Goal: Task Accomplishment & Management: Use online tool/utility

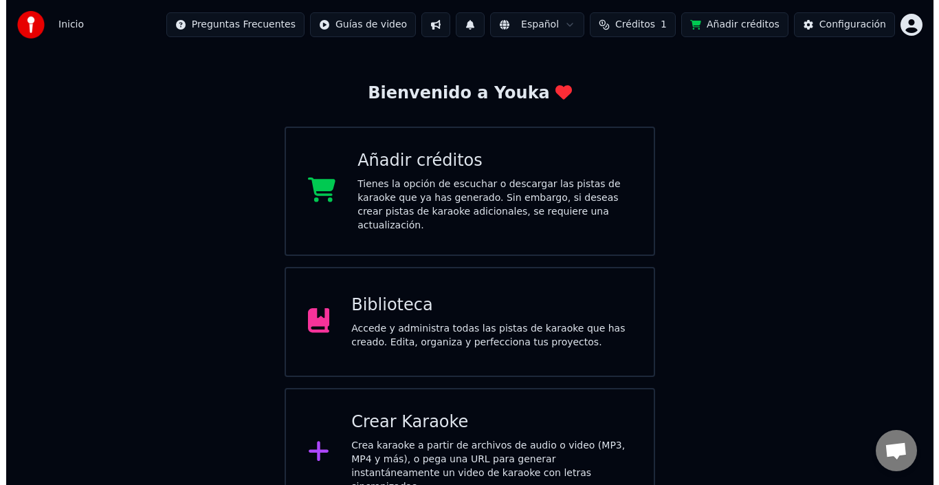
scroll to position [54, 0]
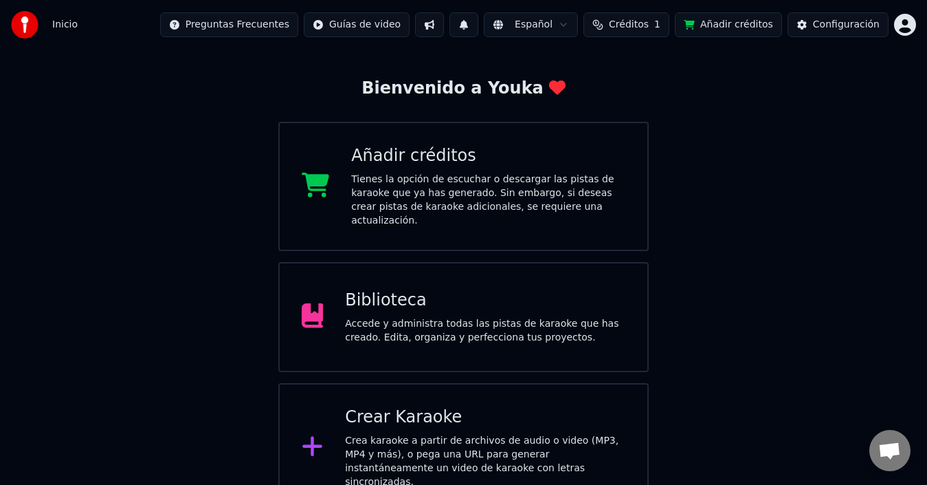
click at [397, 414] on div "Crear Karaoke" at bounding box center [485, 417] width 280 height 22
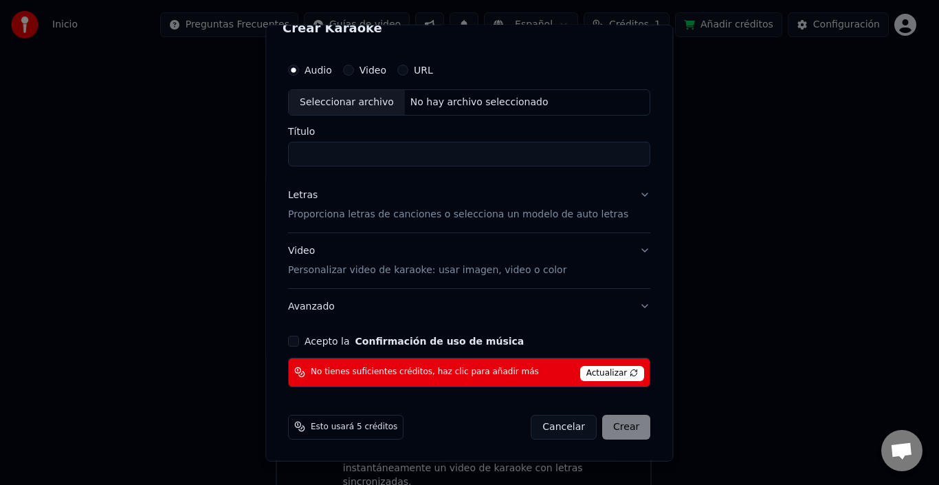
scroll to position [0, 0]
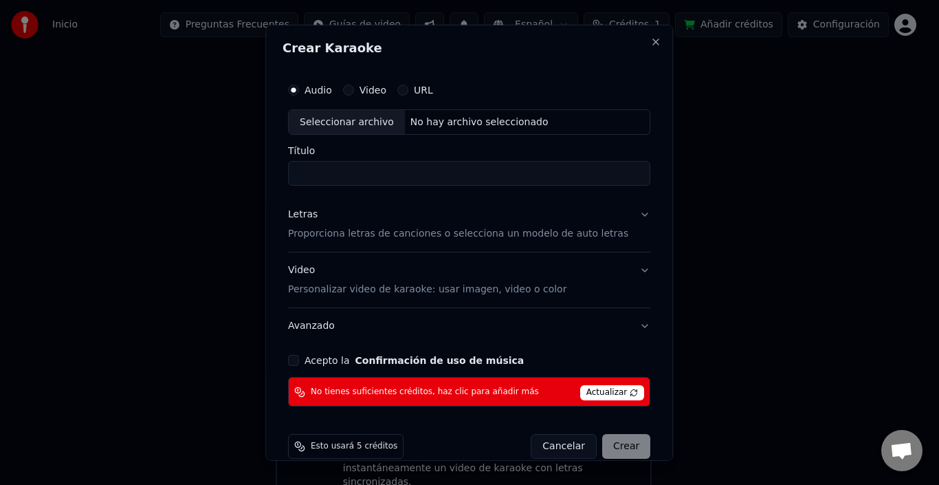
click at [360, 133] on div "Seleccionar archivo" at bounding box center [347, 121] width 116 height 25
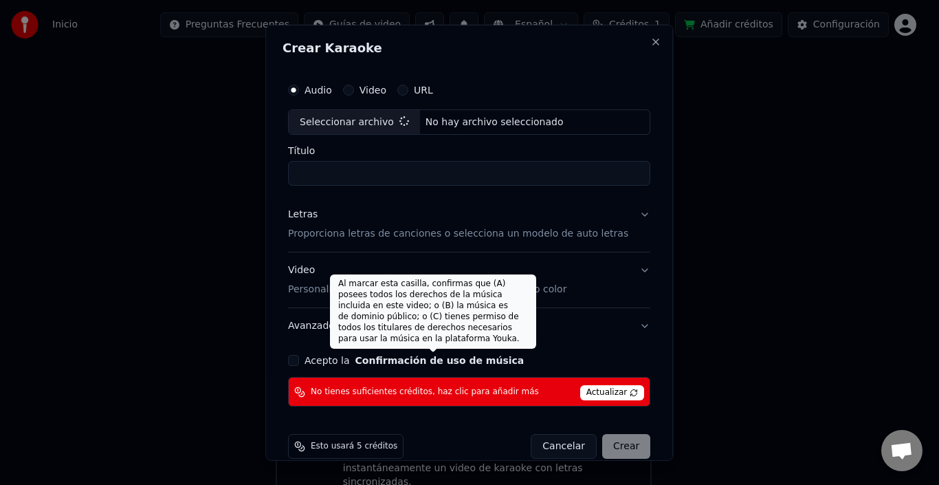
type input "**********"
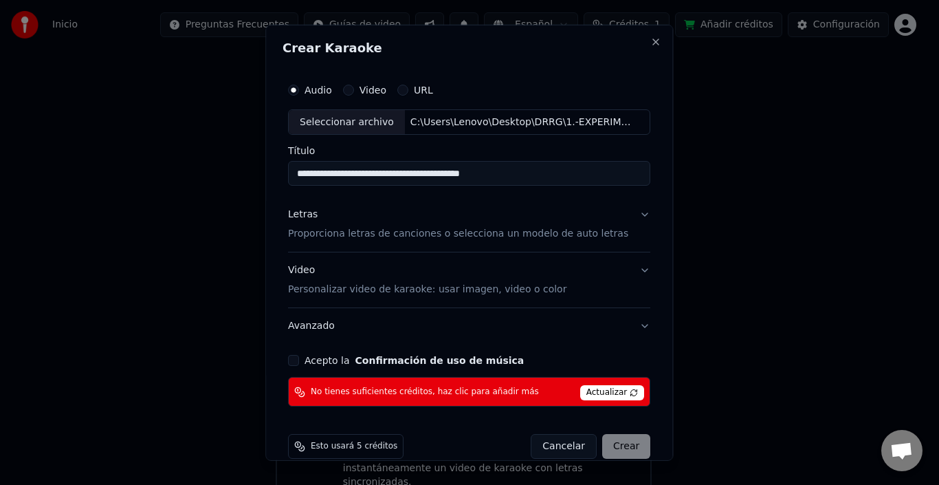
scroll to position [20, 0]
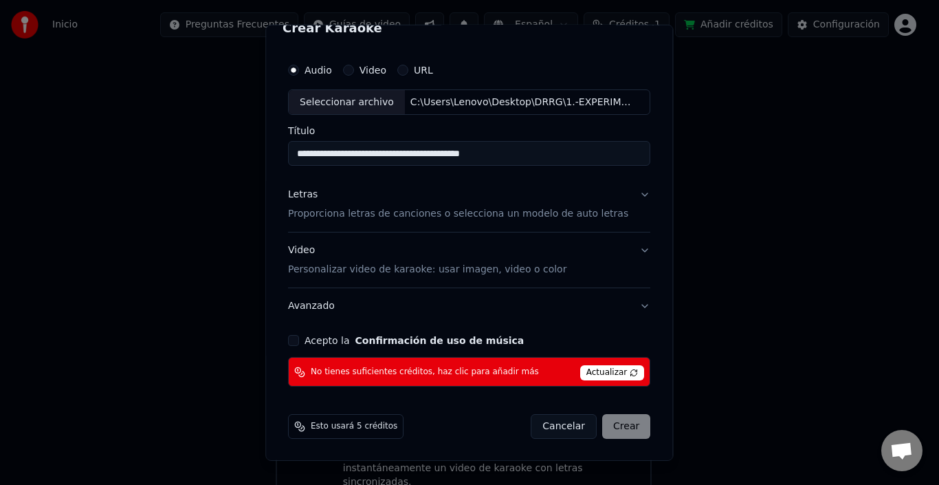
click at [307, 342] on div "Acepto la Confirmación de uso de música" at bounding box center [469, 340] width 362 height 11
click at [299, 341] on button "Acepto la Confirmación de uso de música" at bounding box center [293, 340] width 11 height 11
click at [625, 198] on button "Letras Proporciona letras de canciones o selecciona un modelo de auto letras" at bounding box center [469, 204] width 362 height 55
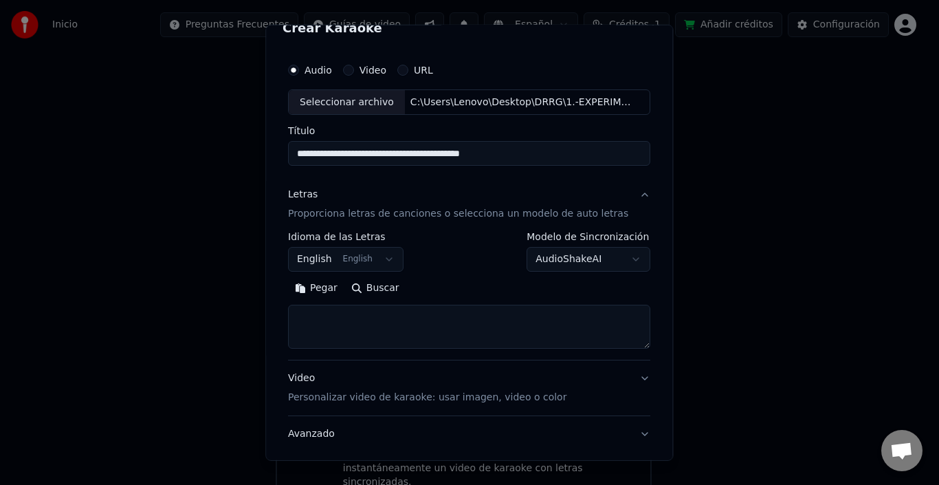
click at [387, 285] on button "Buscar" at bounding box center [375, 288] width 62 height 22
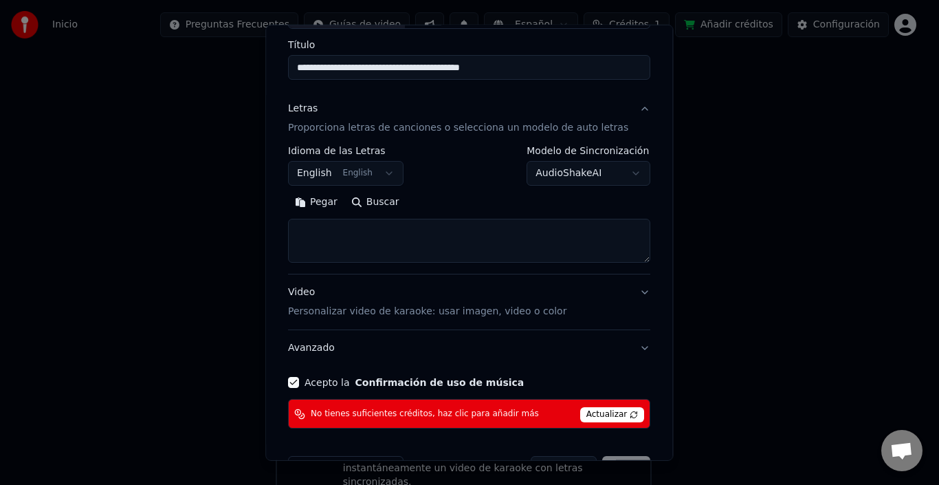
scroll to position [79, 0]
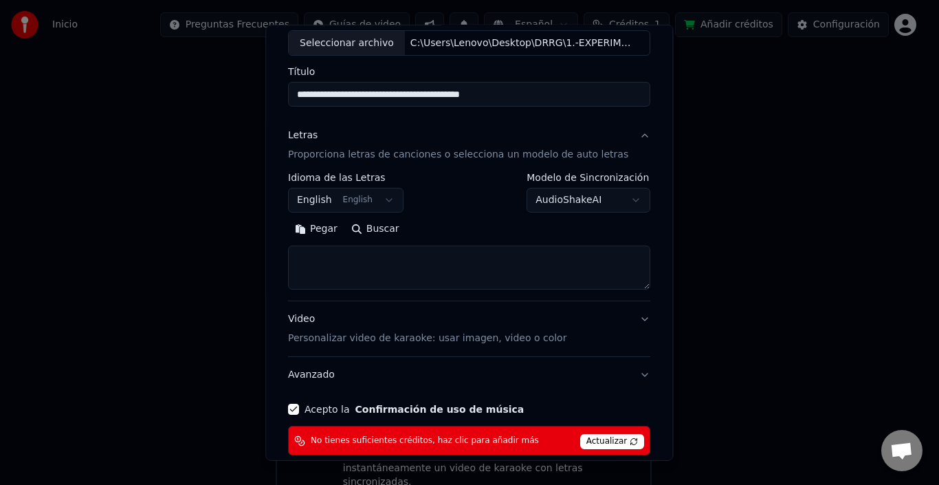
click at [319, 228] on button "Pegar" at bounding box center [316, 229] width 56 height 22
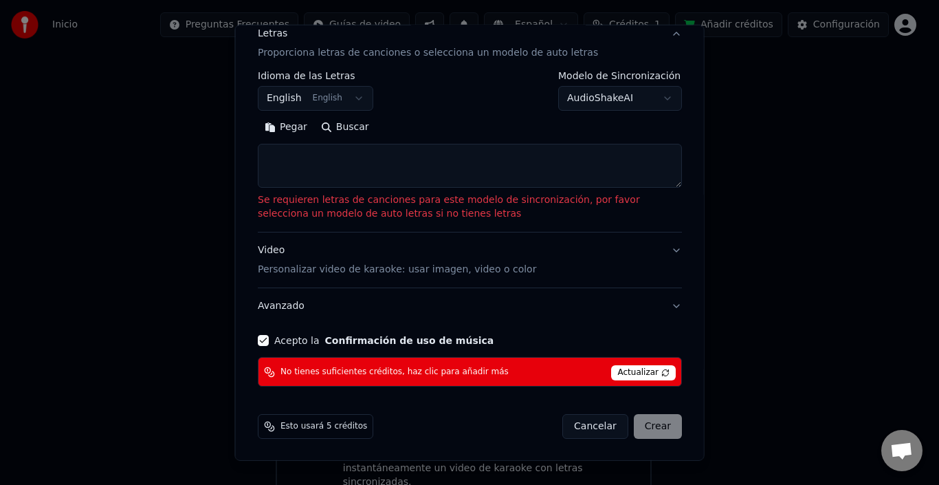
scroll to position [112, 0]
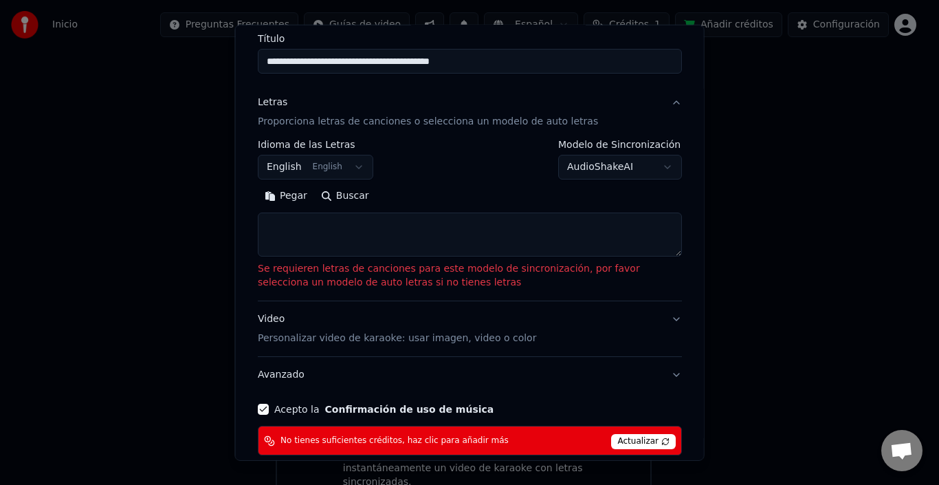
click at [420, 342] on p "Personalizar video de karaoke: usar imagen, video o color" at bounding box center [397, 338] width 278 height 14
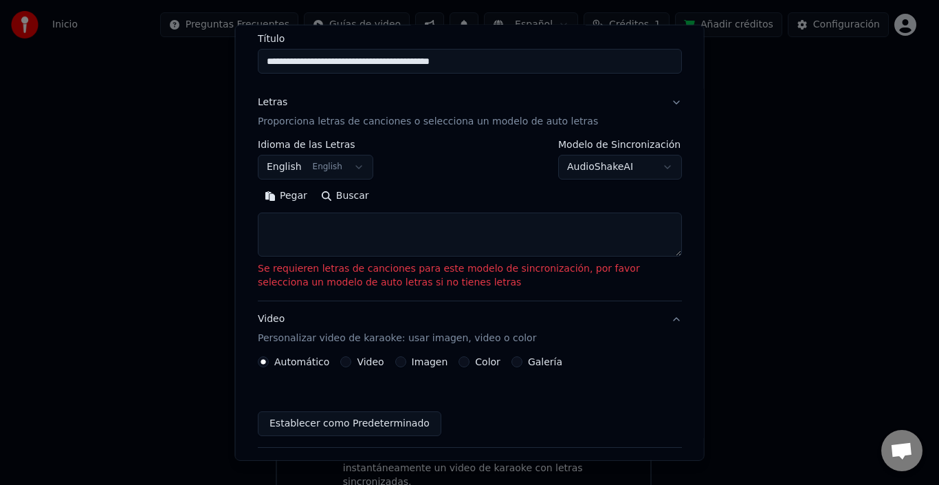
scroll to position [111, 0]
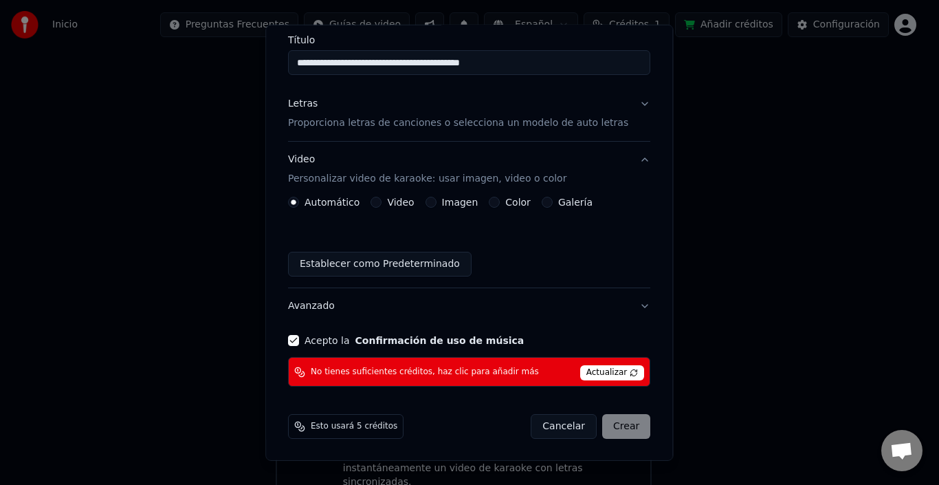
click at [319, 205] on label "Automático" at bounding box center [331, 202] width 55 height 10
click at [299, 205] on button "Automático" at bounding box center [293, 202] width 11 height 11
click at [296, 201] on circle "button" at bounding box center [293, 202] width 5 height 5
click at [612, 430] on div "Cancelar Crear" at bounding box center [591, 426] width 120 height 25
click at [443, 377] on span "No tienes suficientes créditos, haz clic para añadir más" at bounding box center [425, 371] width 228 height 11
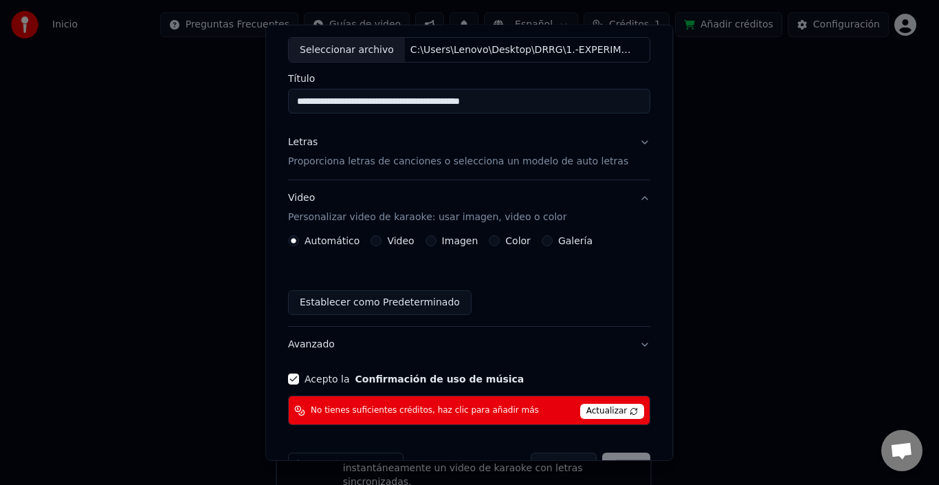
scroll to position [0, 0]
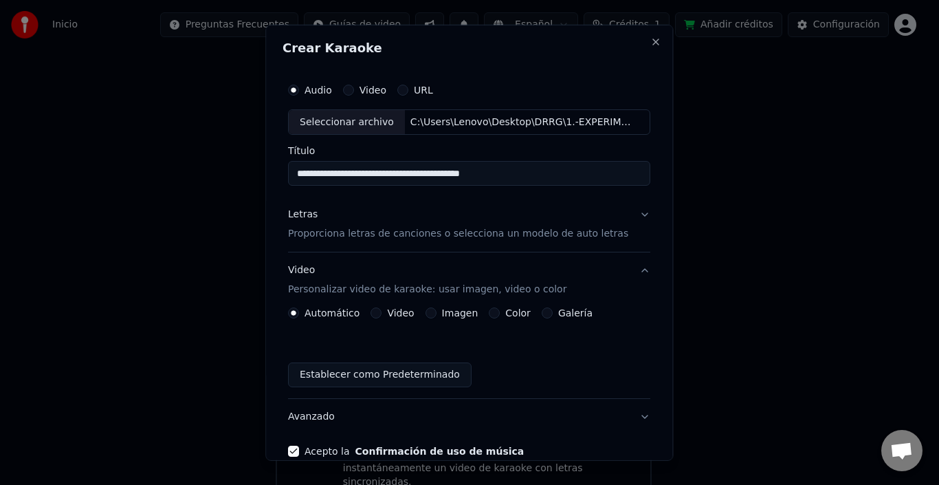
click at [369, 87] on label "Video" at bounding box center [372, 90] width 27 height 10
click at [354, 87] on button "Video" at bounding box center [348, 89] width 11 height 11
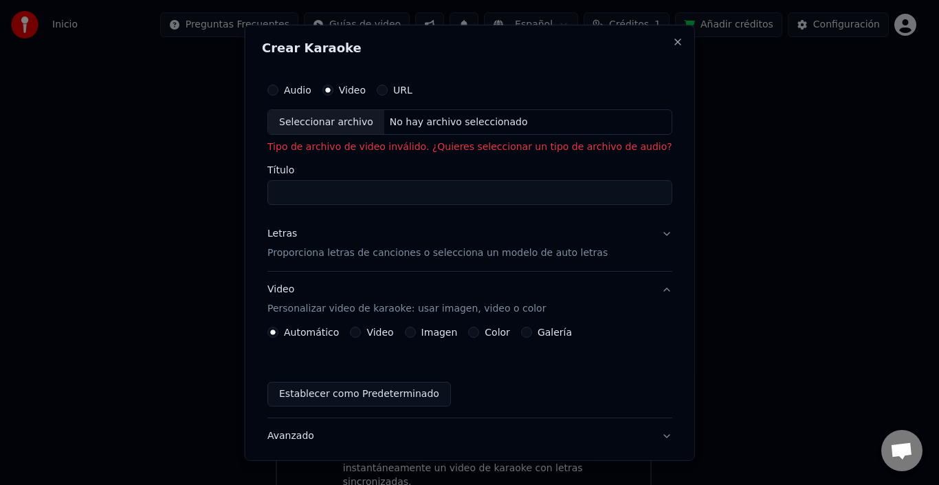
click at [412, 89] on label "URL" at bounding box center [402, 90] width 19 height 10
click at [388, 89] on button "URL" at bounding box center [382, 89] width 11 height 11
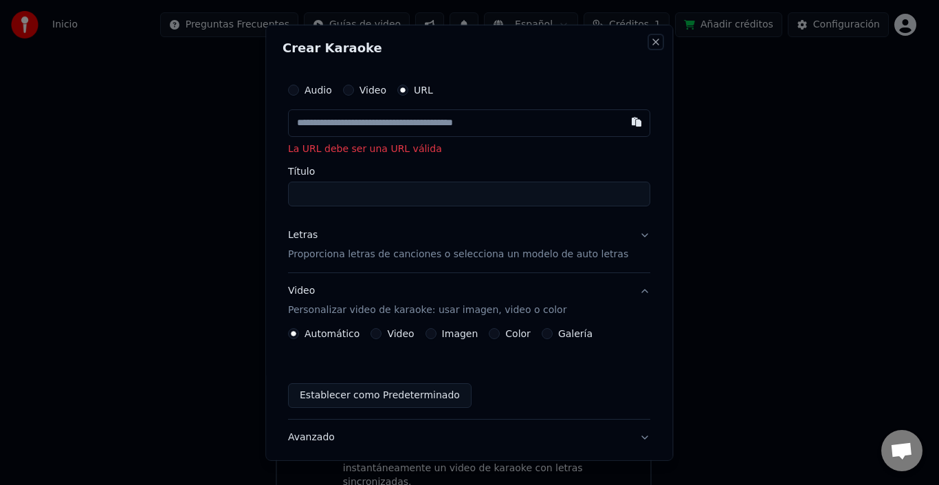
click at [651, 39] on button "Close" at bounding box center [656, 41] width 11 height 11
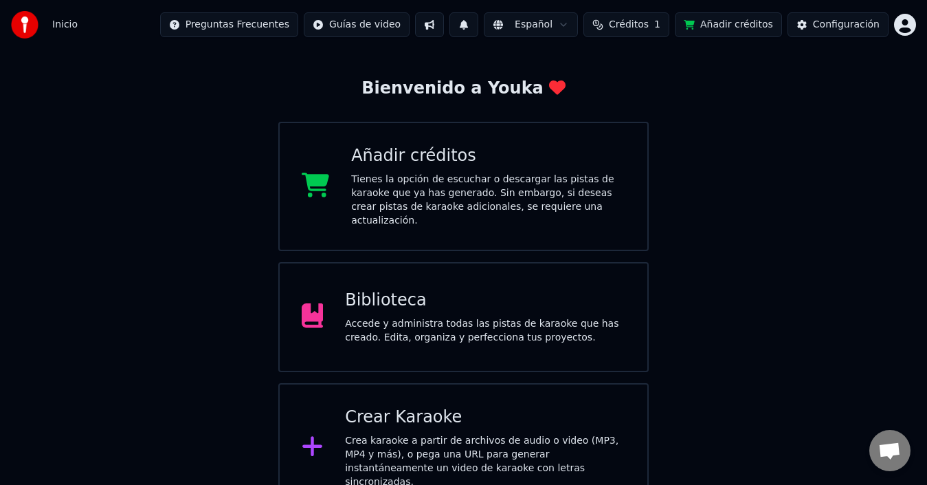
click at [423, 317] on div "Accede y administra todas las pistas de karaoke que has creado. Edita, organiza…" at bounding box center [485, 330] width 280 height 27
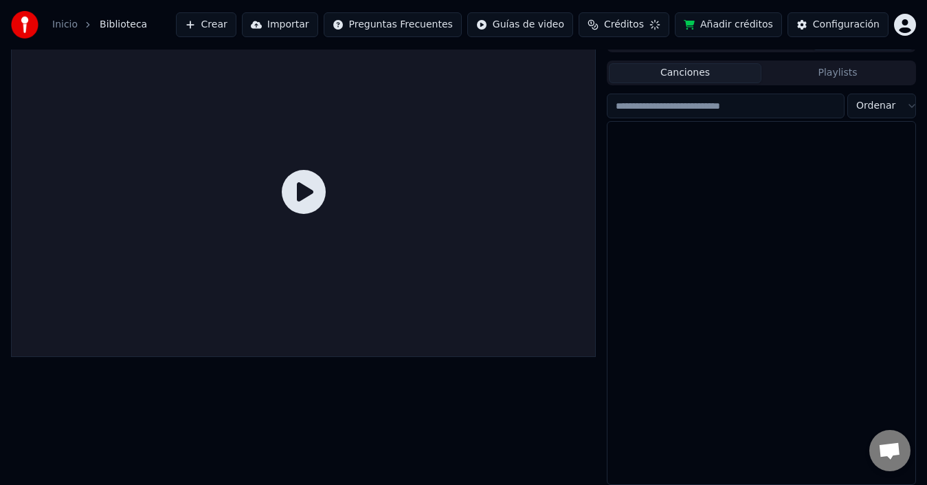
scroll to position [22, 0]
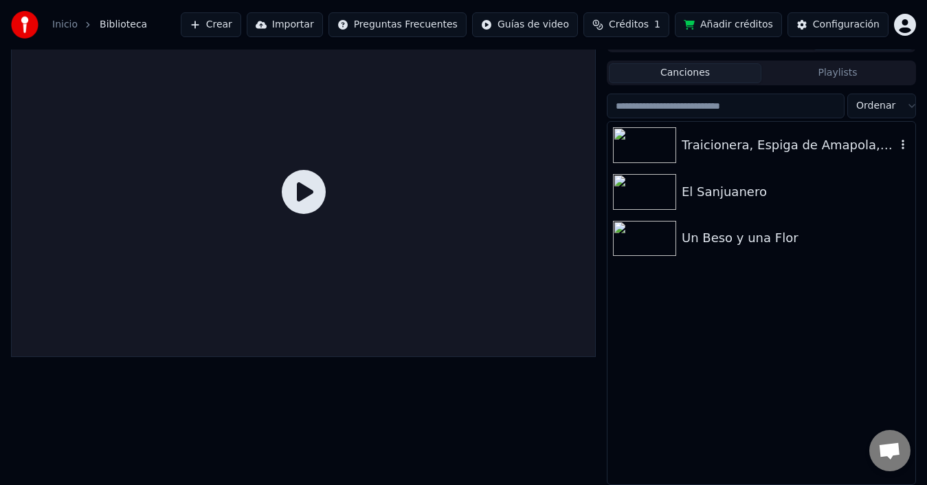
click at [680, 150] on div at bounding box center [647, 145] width 69 height 36
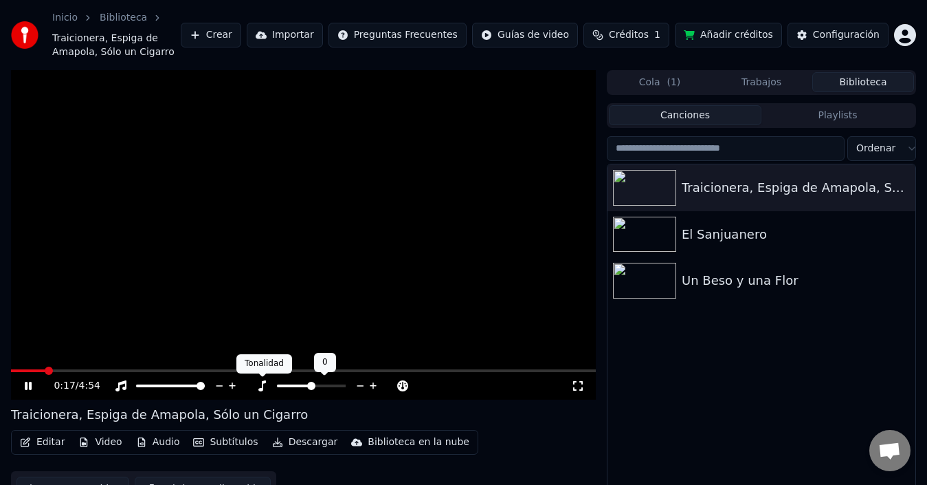
click at [260, 387] on icon at bounding box center [262, 385] width 14 height 11
click at [232, 388] on icon at bounding box center [232, 386] width 13 height 14
click at [232, 387] on icon at bounding box center [232, 386] width 13 height 14
click at [219, 386] on icon at bounding box center [219, 386] width 13 height 14
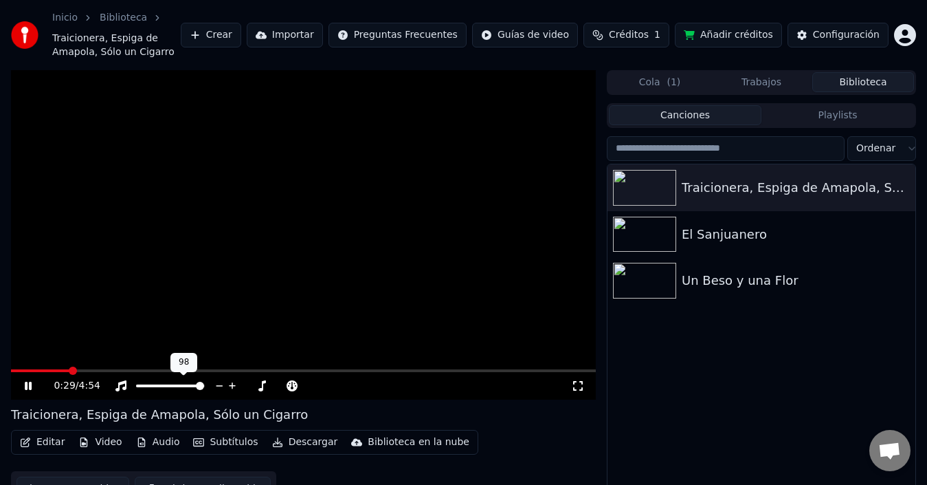
click at [219, 386] on icon at bounding box center [219, 386] width 13 height 14
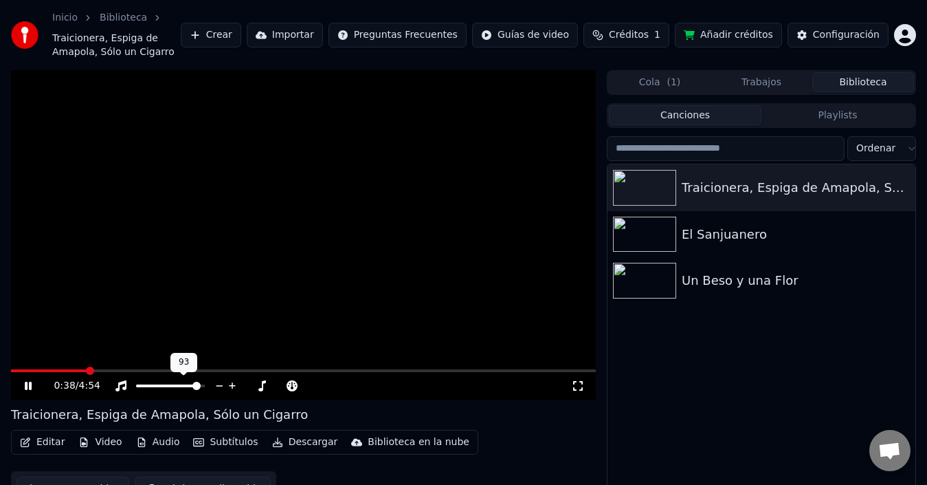
click at [219, 386] on icon at bounding box center [219, 386] width 13 height 14
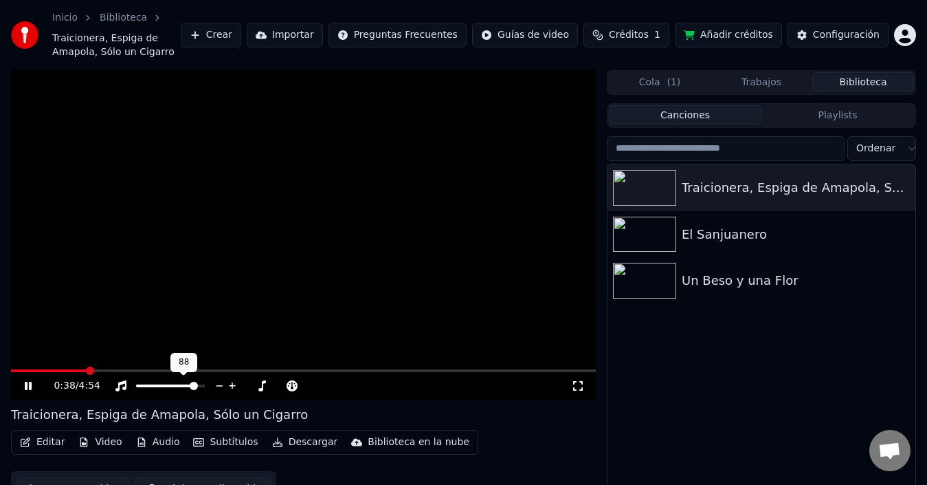
click at [219, 386] on icon at bounding box center [219, 386] width 13 height 14
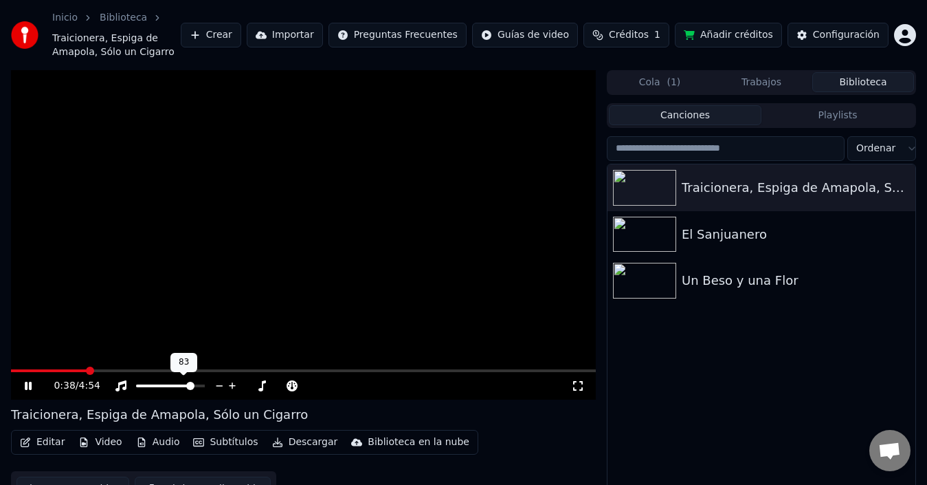
click at [219, 386] on icon at bounding box center [219, 386] width 13 height 14
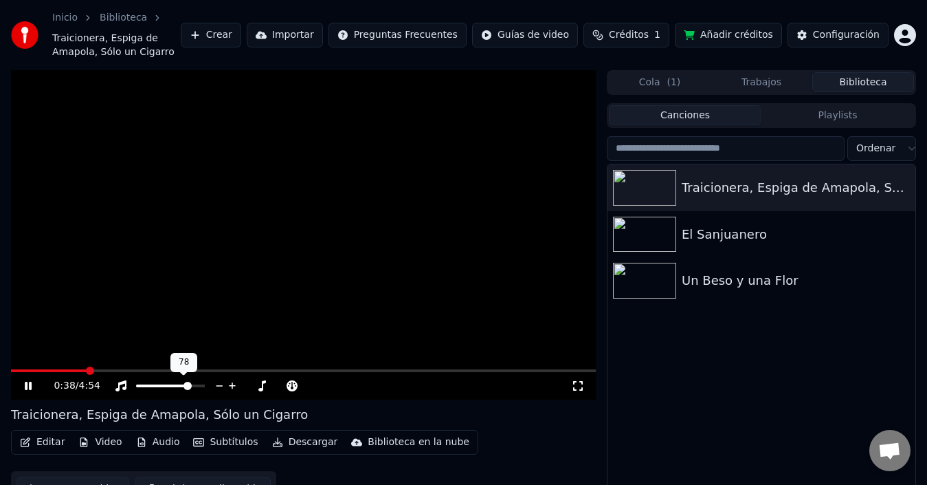
click at [219, 386] on icon at bounding box center [219, 386] width 13 height 14
click at [221, 384] on icon at bounding box center [219, 386] width 13 height 14
click at [162, 384] on span at bounding box center [162, 385] width 52 height 3
click at [148, 384] on span at bounding box center [142, 385] width 12 height 3
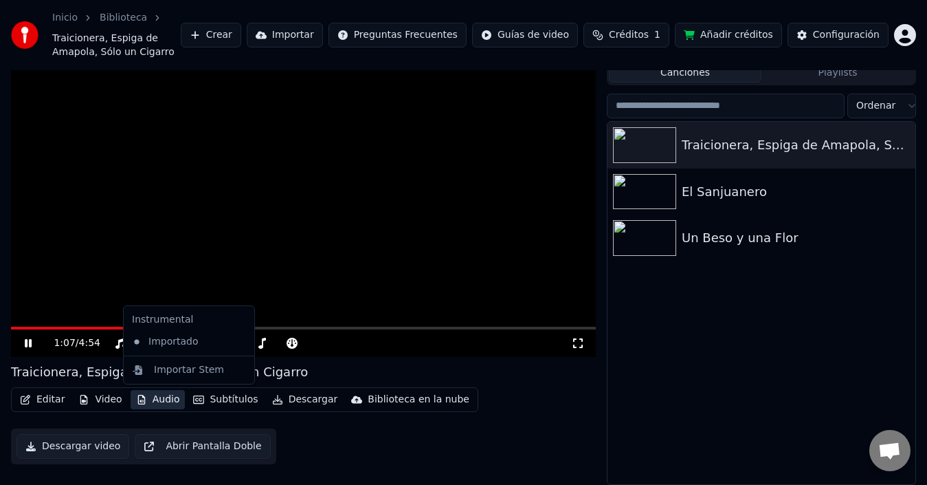
click at [152, 401] on button "Audio" at bounding box center [158, 399] width 55 height 19
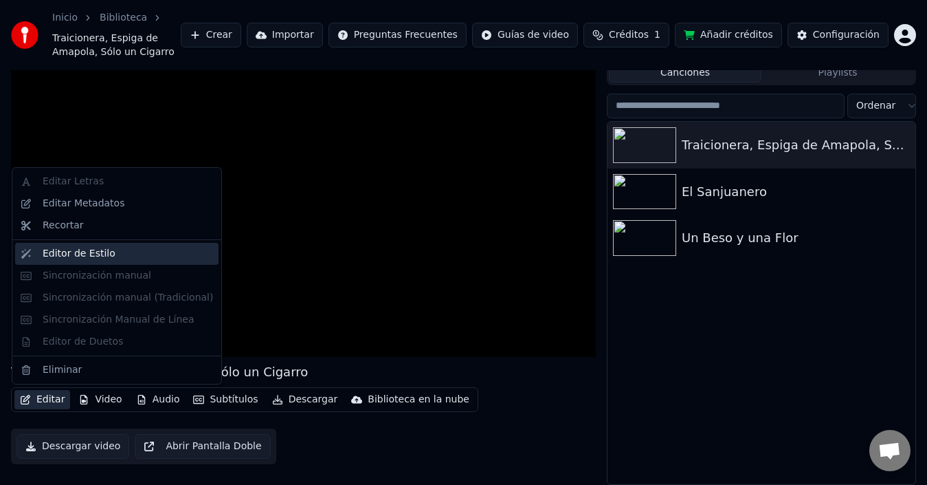
click at [65, 259] on div "Editor de Estilo" at bounding box center [79, 254] width 73 height 14
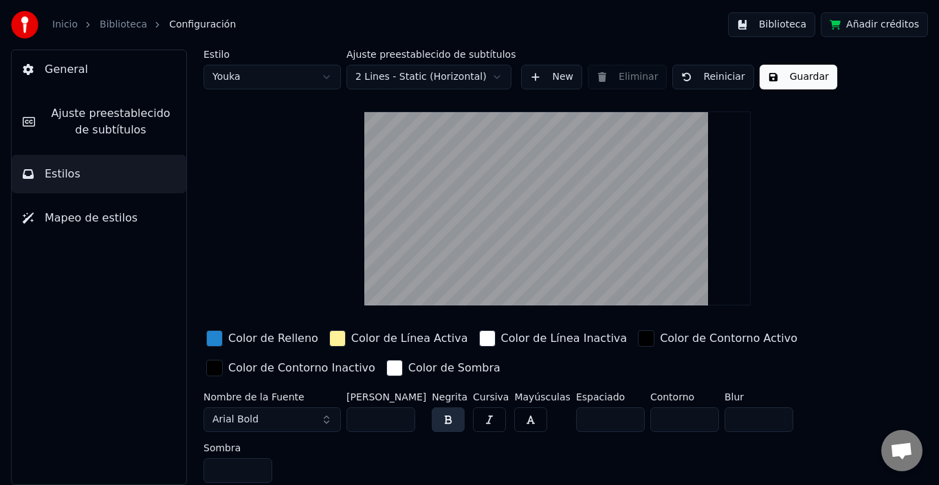
click at [120, 23] on link "Biblioteca" at bounding box center [123, 25] width 47 height 14
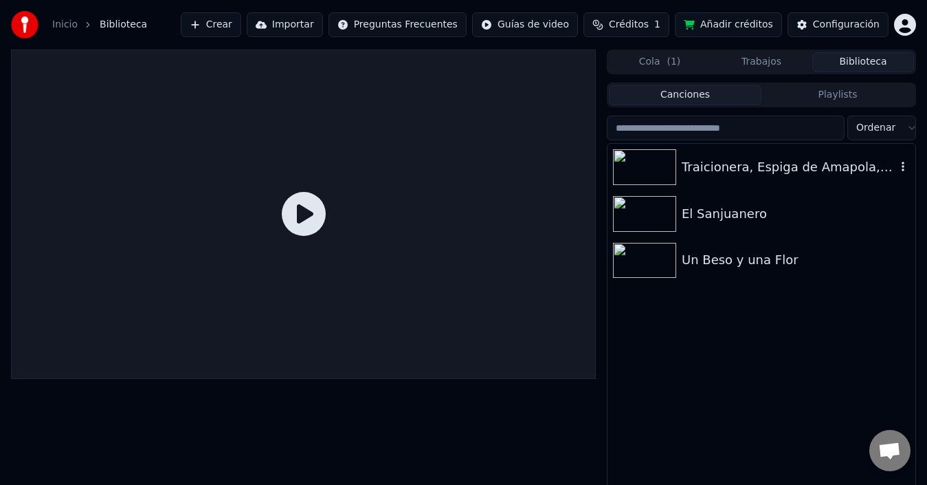
click at [671, 165] on img at bounding box center [644, 167] width 63 height 36
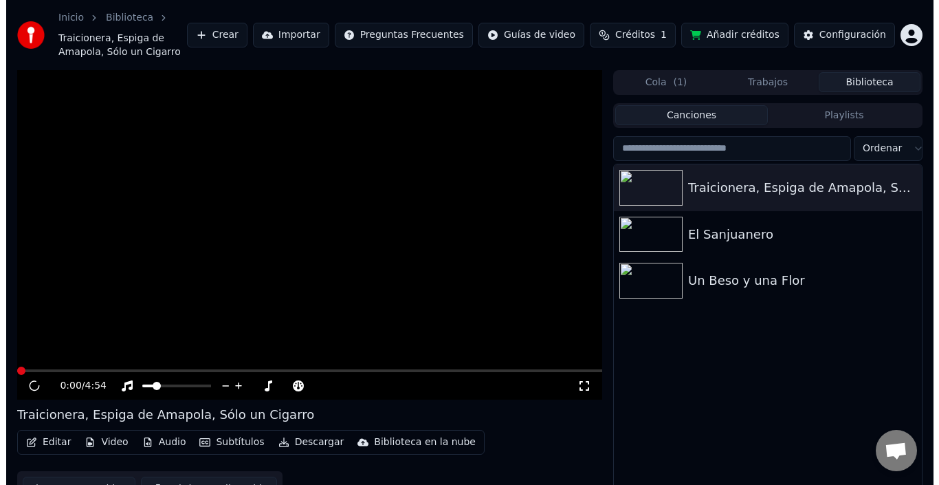
scroll to position [43, 0]
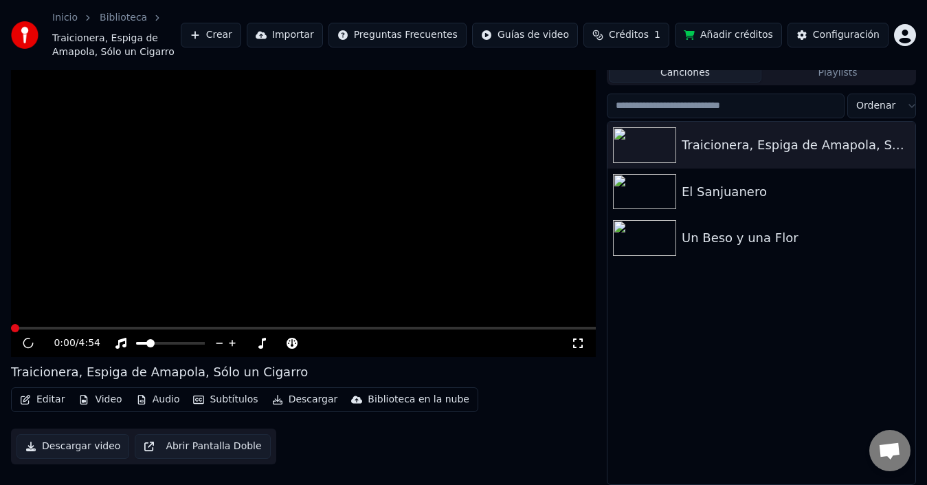
click at [95, 399] on button "Video" at bounding box center [100, 399] width 54 height 19
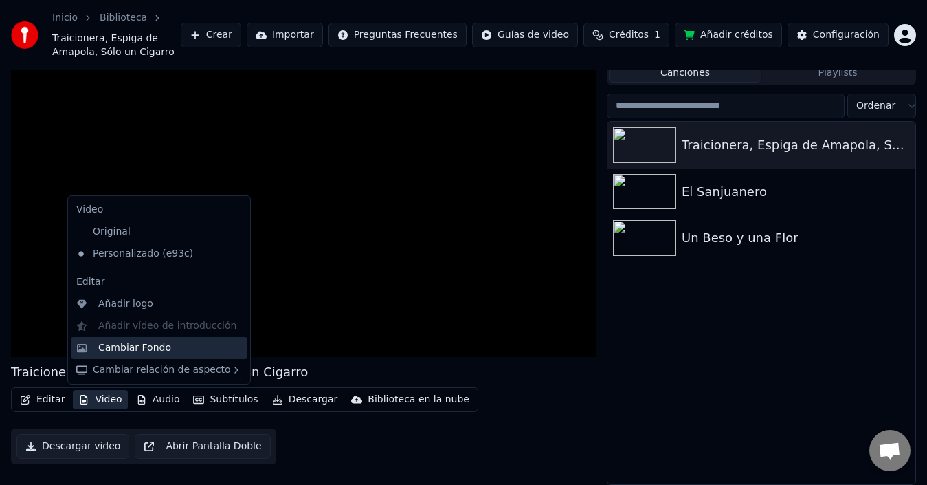
click at [143, 348] on div "Cambiar Fondo" at bounding box center [134, 348] width 73 height 14
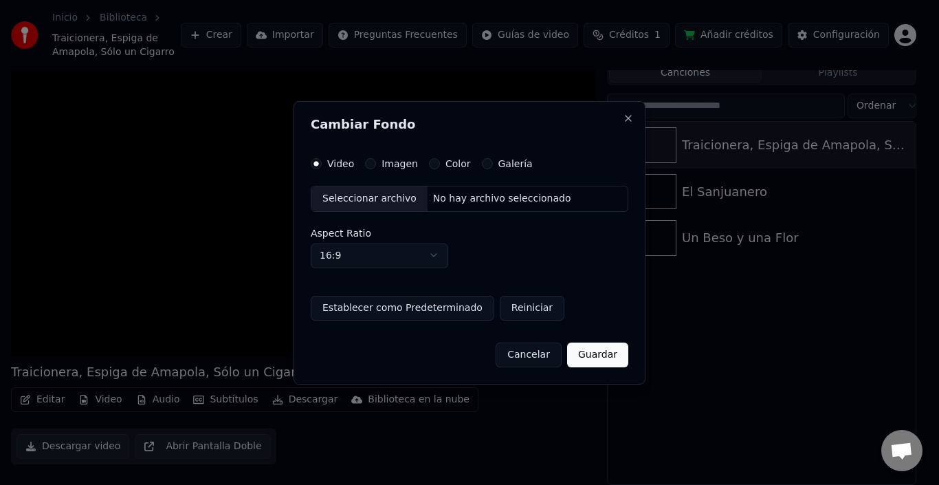
click at [516, 310] on button "Reiniciar" at bounding box center [532, 307] width 65 height 25
click at [401, 162] on label "Imagen" at bounding box center [399, 164] width 36 height 10
click at [376, 162] on button "Imagen" at bounding box center [370, 163] width 11 height 11
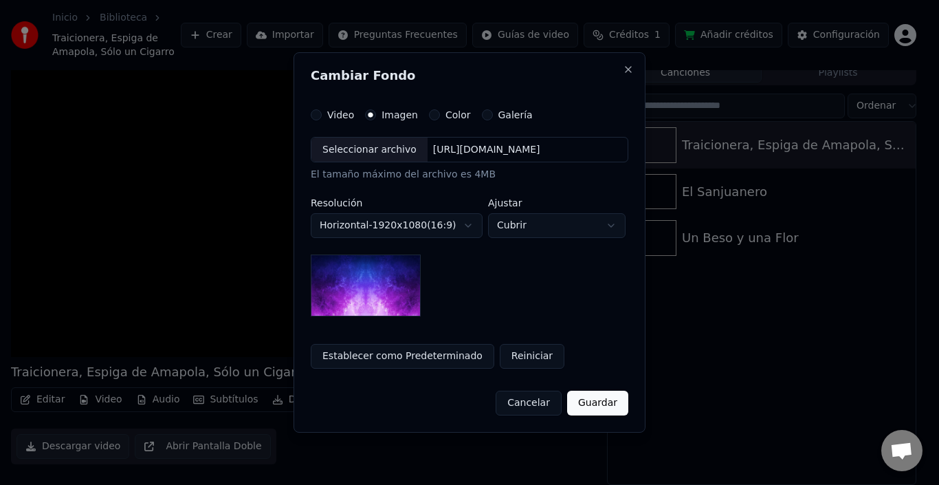
click at [447, 118] on label "Color" at bounding box center [457, 115] width 25 height 10
click at [440, 118] on button "Color" at bounding box center [434, 114] width 11 height 11
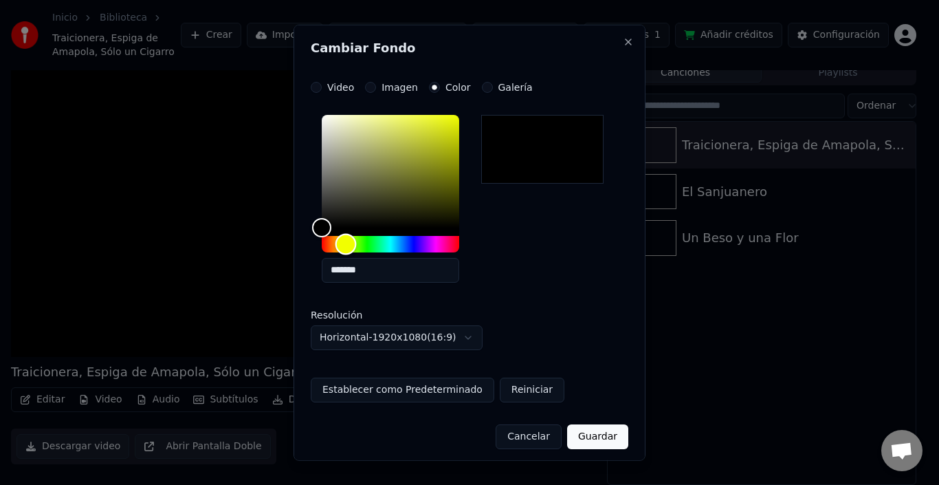
drag, startPoint x: 322, startPoint y: 243, endPoint x: 346, endPoint y: 259, distance: 28.8
click at [346, 259] on div "*******" at bounding box center [390, 200] width 137 height 173
click at [414, 386] on button "Establecer como Predeterminado" at bounding box center [403, 389] width 184 height 25
click at [500, 91] on label "Galería" at bounding box center [515, 87] width 34 height 10
click at [493, 91] on button "Galería" at bounding box center [487, 86] width 11 height 11
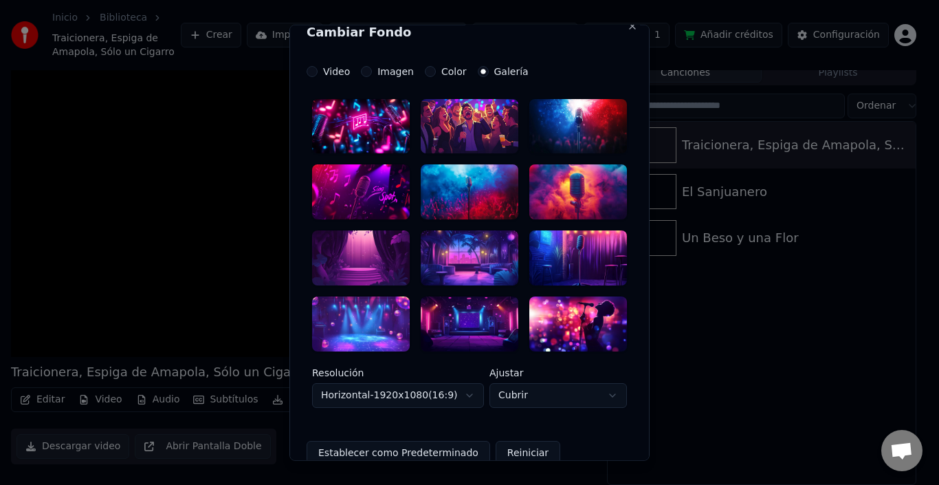
scroll to position [0, 0]
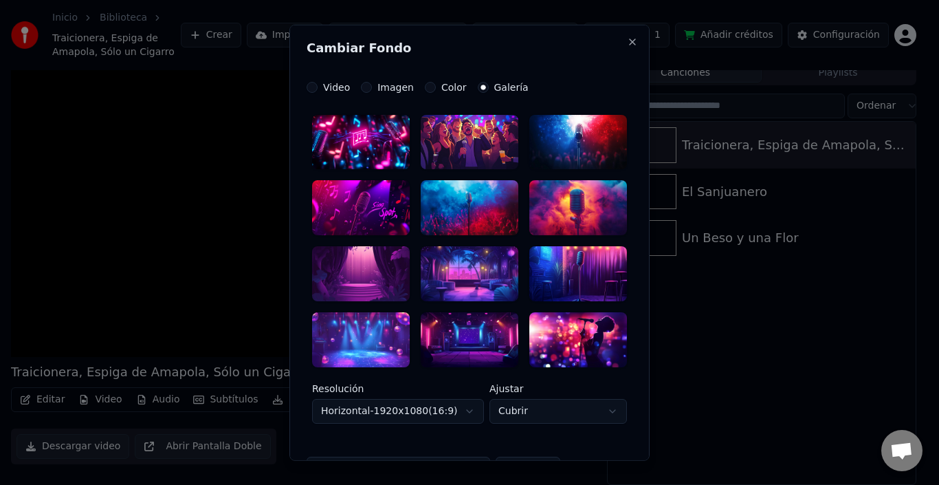
click at [388, 90] on label "Imagen" at bounding box center [395, 87] width 36 height 10
click at [372, 90] on button "Imagen" at bounding box center [366, 86] width 11 height 11
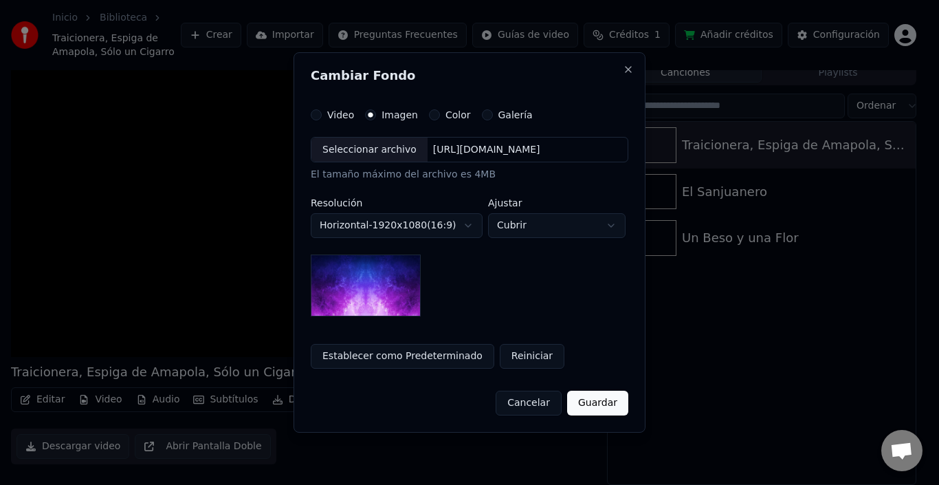
click at [329, 113] on label "Video" at bounding box center [340, 115] width 27 height 10
click at [322, 113] on button "Video" at bounding box center [316, 114] width 11 height 11
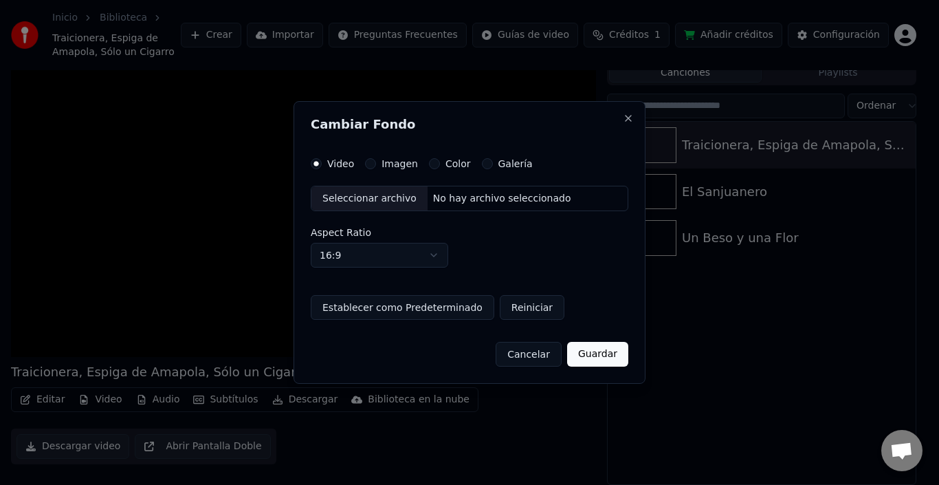
click at [403, 159] on label "Imagen" at bounding box center [399, 164] width 36 height 10
click at [376, 158] on button "Imagen" at bounding box center [370, 163] width 11 height 11
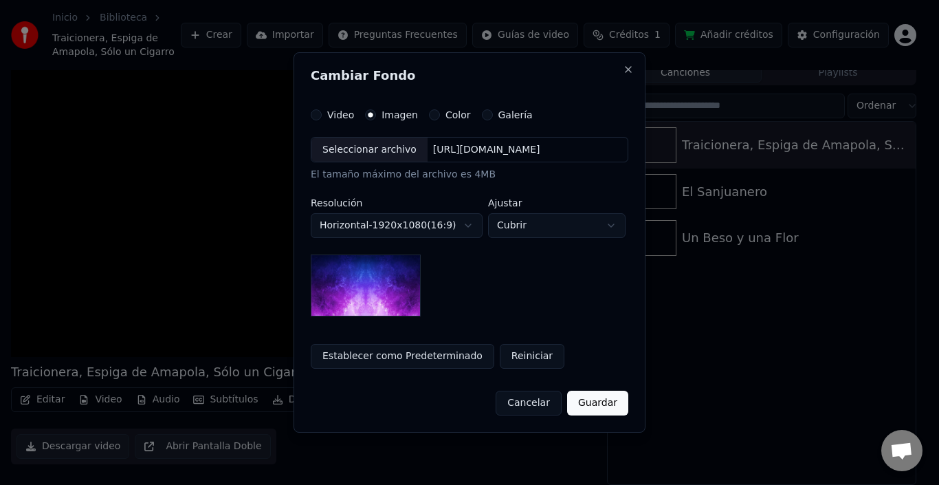
click at [380, 151] on div "Seleccionar archivo" at bounding box center [369, 149] width 116 height 25
click at [368, 113] on div "Imagen" at bounding box center [391, 114] width 53 height 11
click at [368, 113] on circle "button" at bounding box center [370, 114] width 5 height 5
click at [368, 112] on icon "button" at bounding box center [370, 114] width 5 height 5
click at [385, 118] on label "Imagen" at bounding box center [399, 115] width 36 height 10
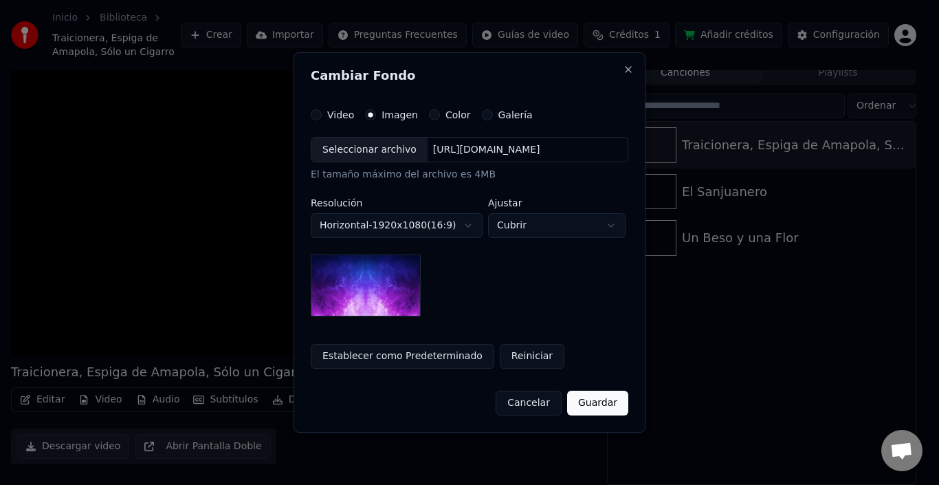
click at [376, 118] on button "Imagen" at bounding box center [370, 114] width 11 height 11
click at [502, 354] on button "Reiniciar" at bounding box center [532, 356] width 65 height 25
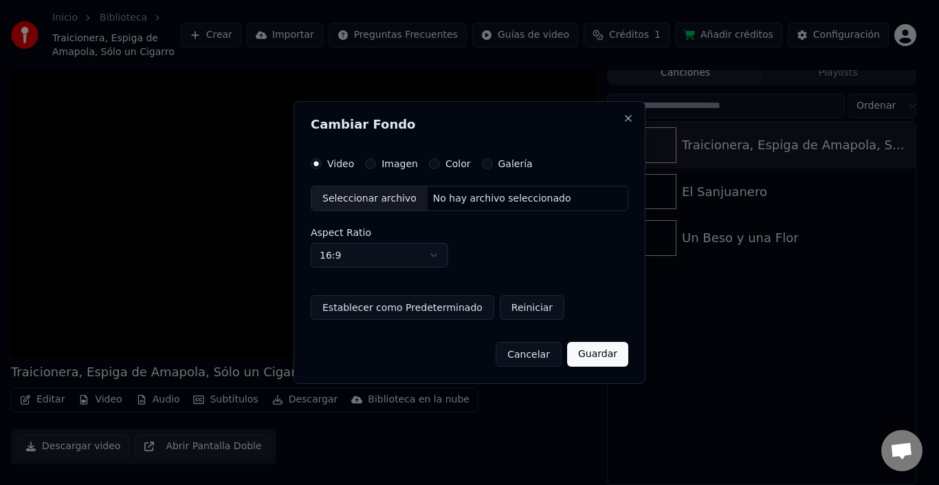
click at [354, 196] on div "Seleccionar archivo" at bounding box center [369, 198] width 116 height 25
click at [330, 159] on label "Video" at bounding box center [340, 164] width 27 height 10
click at [322, 158] on button "Video" at bounding box center [316, 163] width 11 height 11
click at [388, 160] on label "Imagen" at bounding box center [399, 164] width 36 height 10
click at [376, 160] on button "Imagen" at bounding box center [370, 163] width 11 height 11
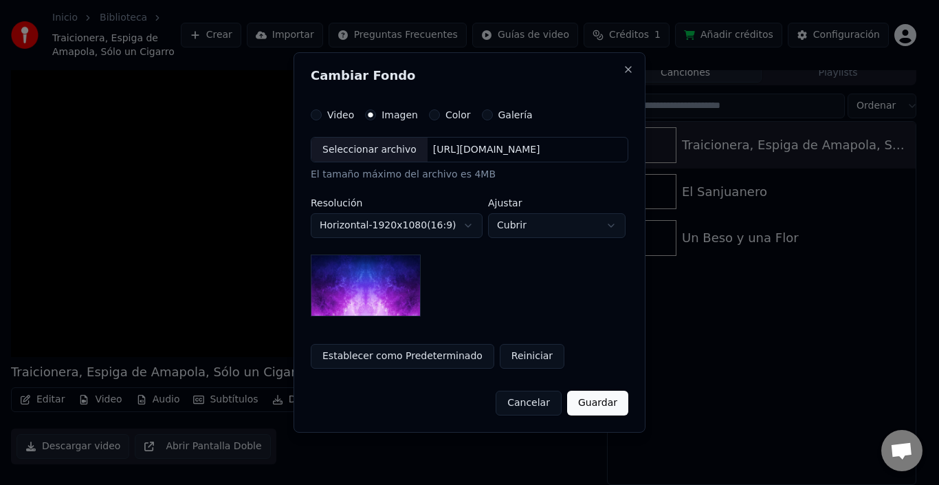
click at [388, 160] on div "Seleccionar archivo" at bounding box center [369, 149] width 116 height 25
click at [503, 113] on label "Galería" at bounding box center [515, 115] width 34 height 10
click at [493, 113] on button "Galería" at bounding box center [487, 114] width 11 height 11
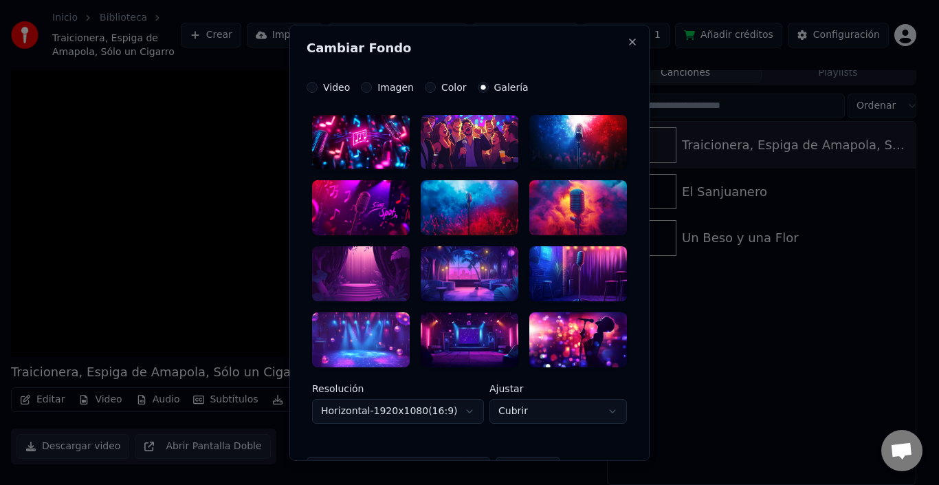
click at [447, 87] on label "Color" at bounding box center [453, 87] width 25 height 10
click at [436, 87] on button "Color" at bounding box center [430, 86] width 11 height 11
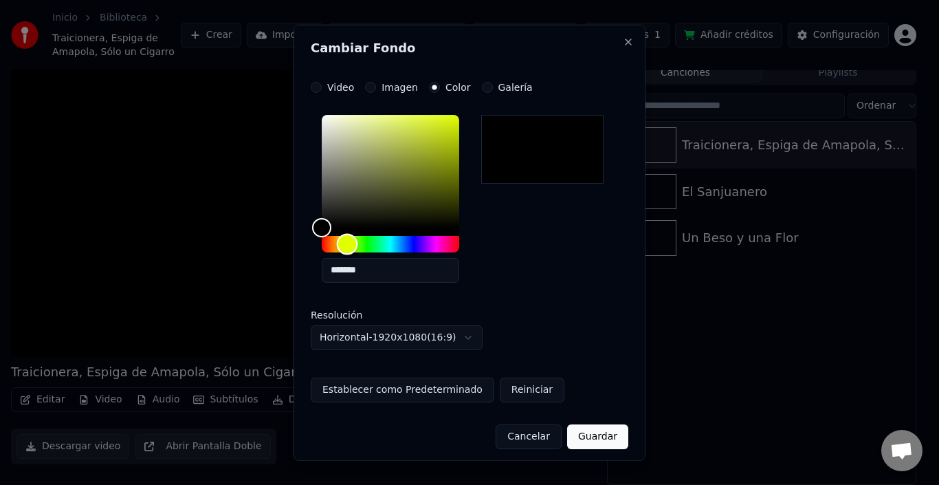
drag, startPoint x: 328, startPoint y: 243, endPoint x: 347, endPoint y: 243, distance: 19.2
click at [347, 243] on div "Hue" at bounding box center [347, 243] width 21 height 21
click at [592, 440] on button "Guardar" at bounding box center [597, 435] width 61 height 25
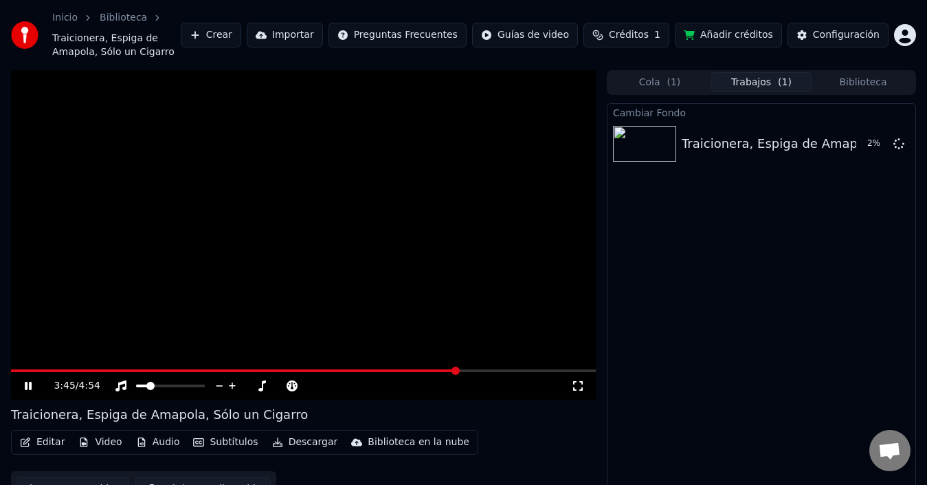
click at [148, 445] on button "Audio" at bounding box center [158, 441] width 55 height 19
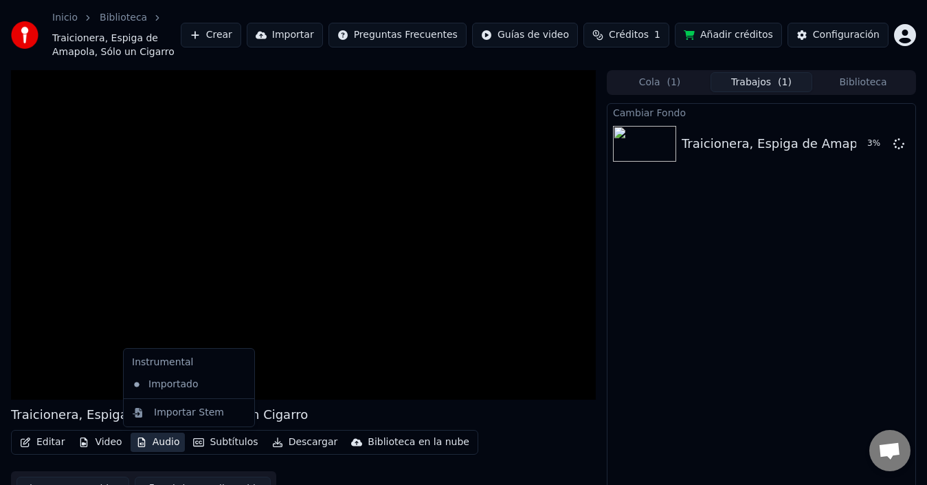
click at [148, 445] on button "Audio" at bounding box center [158, 441] width 55 height 19
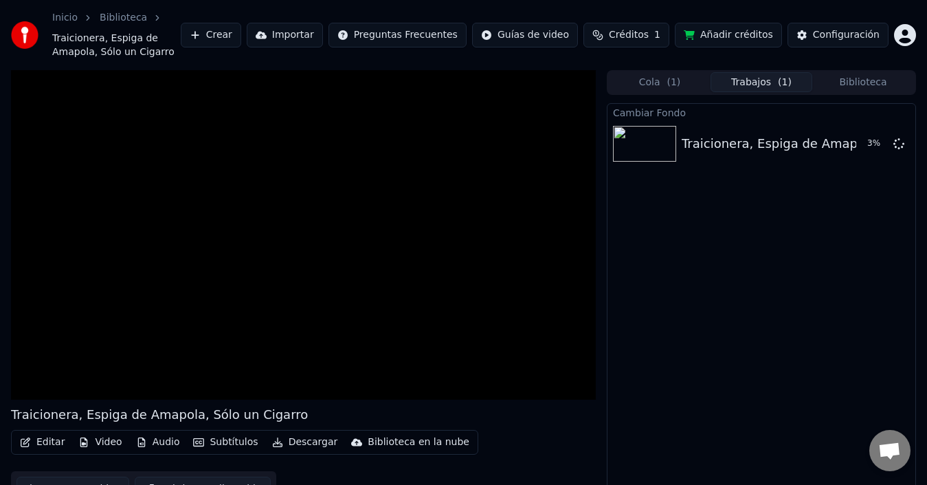
click at [209, 441] on button "Subtítulos" at bounding box center [226, 441] width 76 height 19
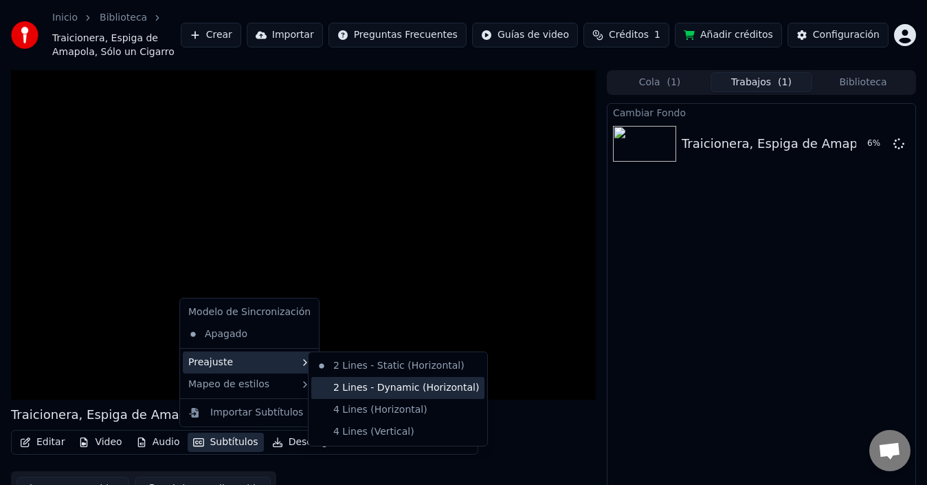
click at [369, 395] on div "2 Lines - Dynamic (Horizontal)" at bounding box center [397, 388] width 173 height 22
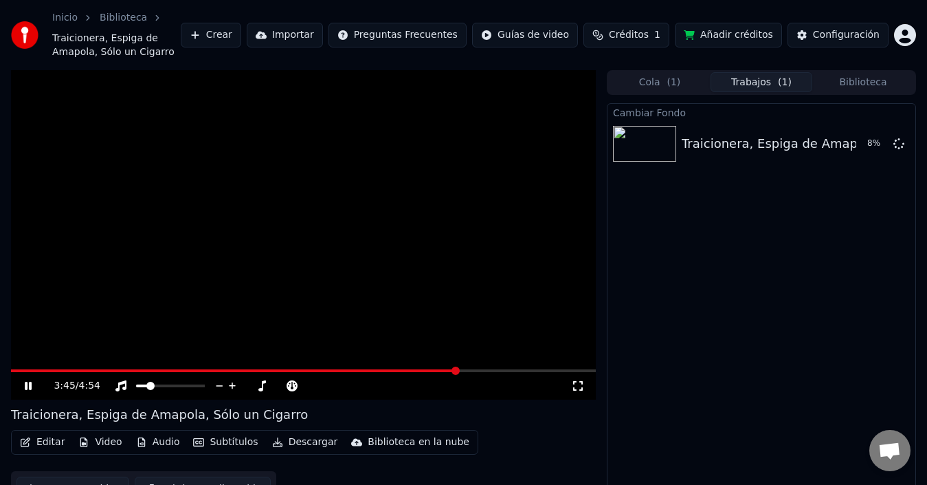
click at [31, 384] on icon at bounding box center [28, 385] width 7 height 8
click at [27, 388] on icon at bounding box center [28, 386] width 8 height 10
click at [24, 387] on icon at bounding box center [38, 385] width 32 height 11
click at [596, 367] on span at bounding box center [592, 370] width 8 height 8
click at [323, 33] on button "Importar" at bounding box center [285, 35] width 76 height 25
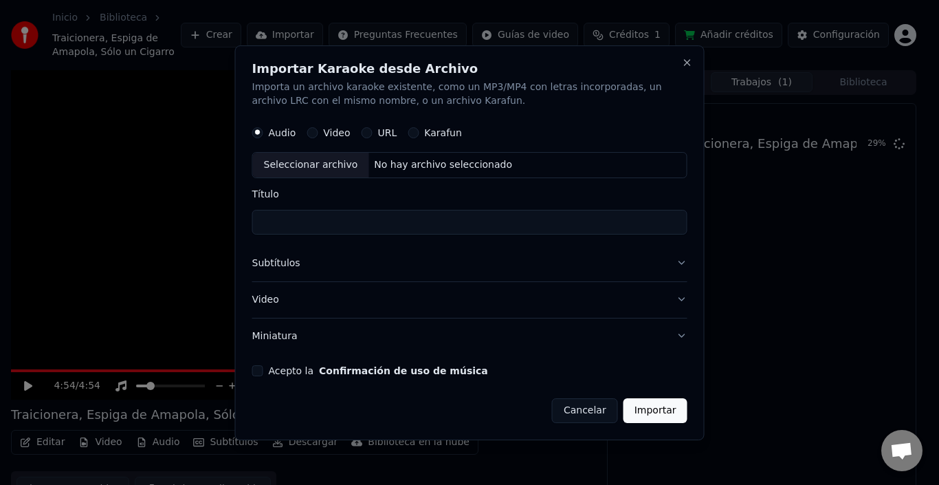
click at [594, 408] on button "Cancelar" at bounding box center [585, 409] width 66 height 25
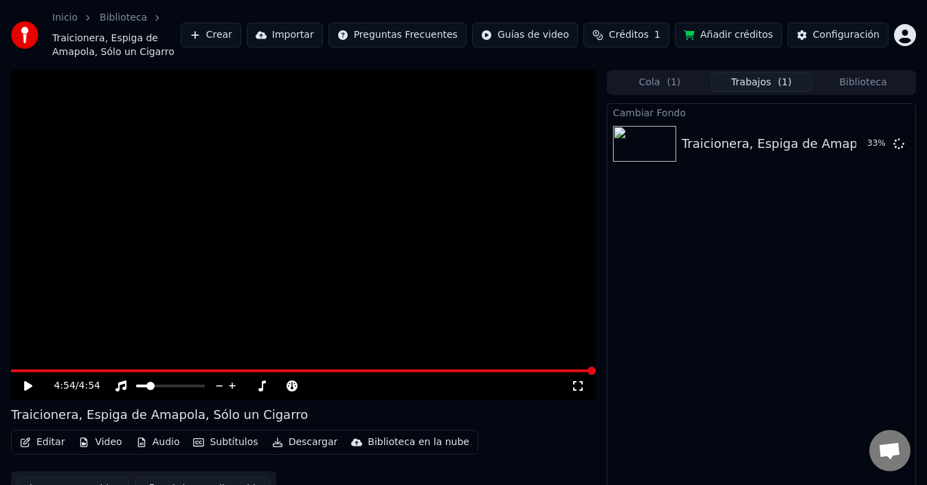
click at [544, 38] on html "Inicio Biblioteca Traicionera, Espiga de Amapola, Sólo un Cigarro Crear Importa…" at bounding box center [463, 242] width 927 height 485
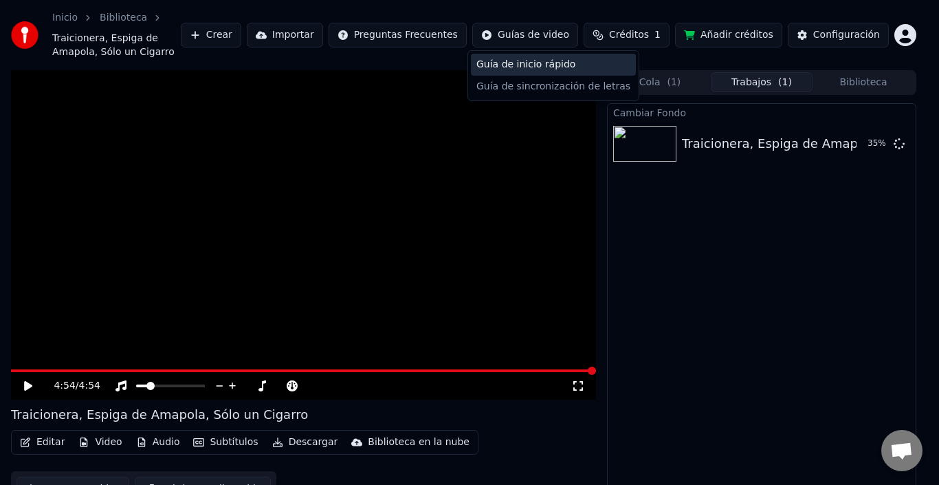
click at [548, 64] on div "Guía de inicio rápido" at bounding box center [553, 65] width 165 height 22
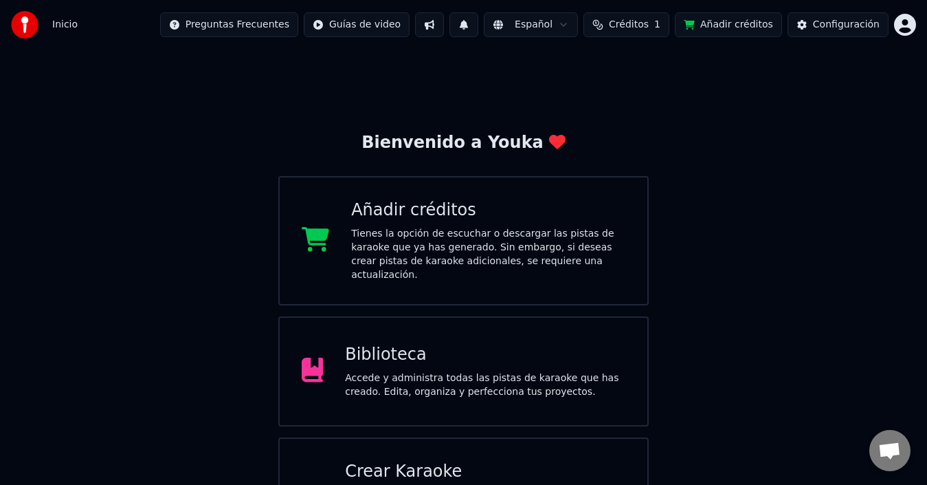
click at [425, 371] on div "Accede y administra todas las pistas de karaoke que has creado. Edita, organiza…" at bounding box center [485, 384] width 280 height 27
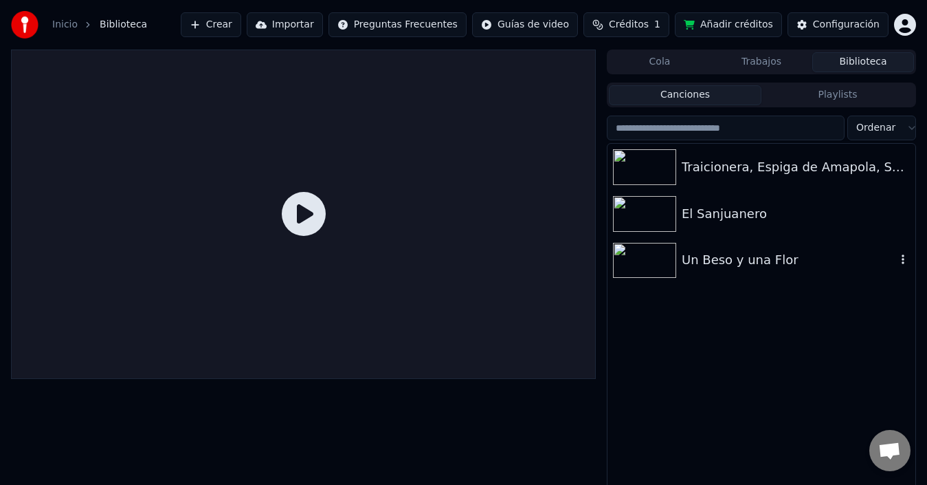
click at [800, 263] on div "Un Beso y una Flor" at bounding box center [789, 259] width 214 height 19
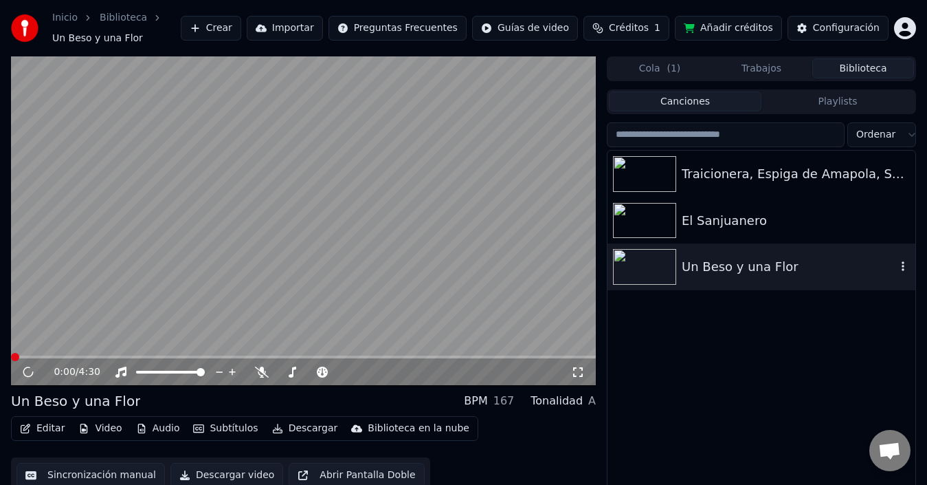
click at [905, 270] on icon "button" at bounding box center [903, 265] width 14 height 11
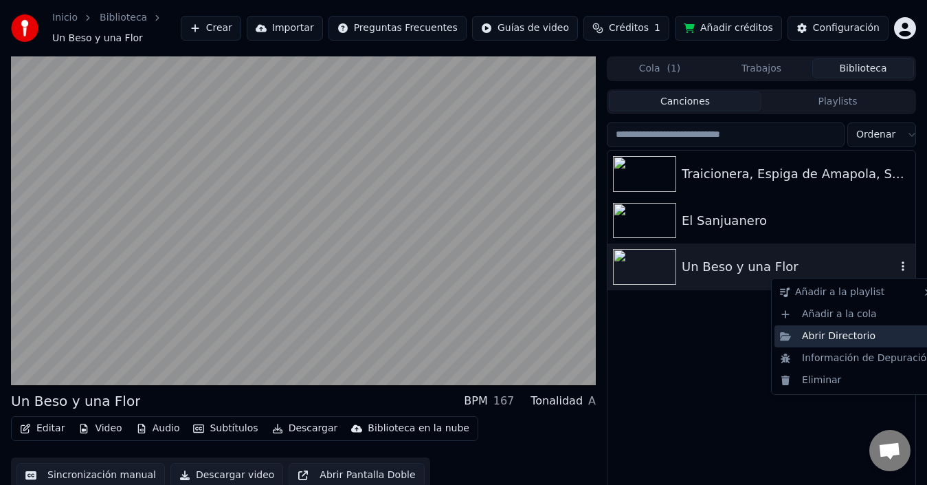
click at [851, 340] on div "Abrir Directorio" at bounding box center [857, 336] width 164 height 22
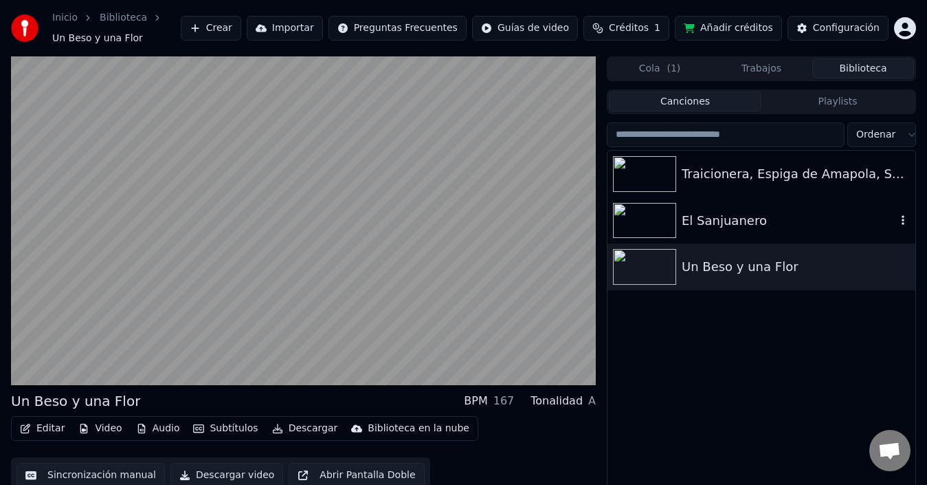
click at [726, 219] on div "El Sanjuanero" at bounding box center [789, 220] width 214 height 19
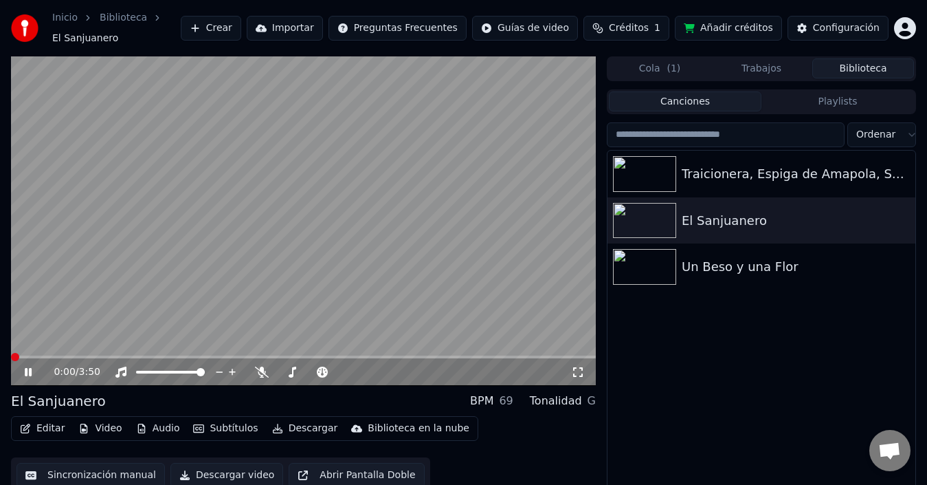
drag, startPoint x: 26, startPoint y: 362, endPoint x: 34, endPoint y: 376, distance: 16.6
click at [26, 368] on icon at bounding box center [28, 372] width 7 height 8
click at [905, 168] on icon "button" at bounding box center [903, 173] width 14 height 11
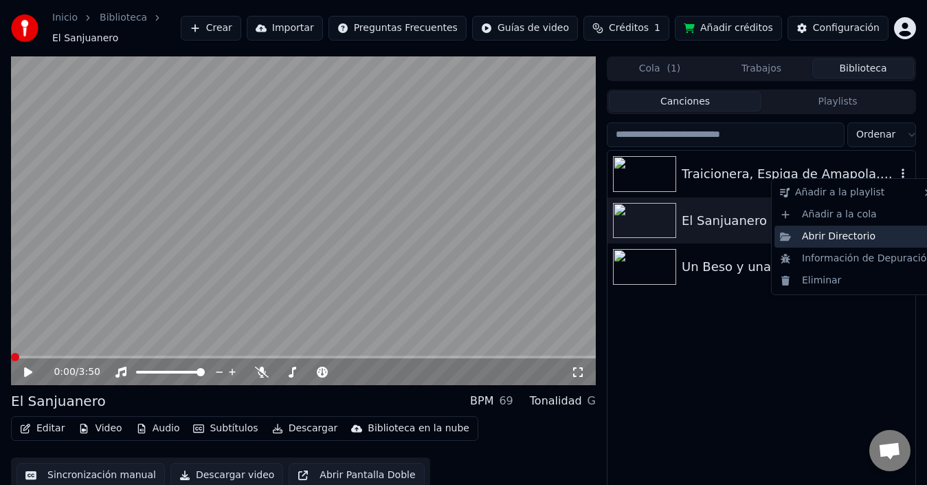
click at [836, 234] on div "Abrir Directorio" at bounding box center [857, 236] width 164 height 22
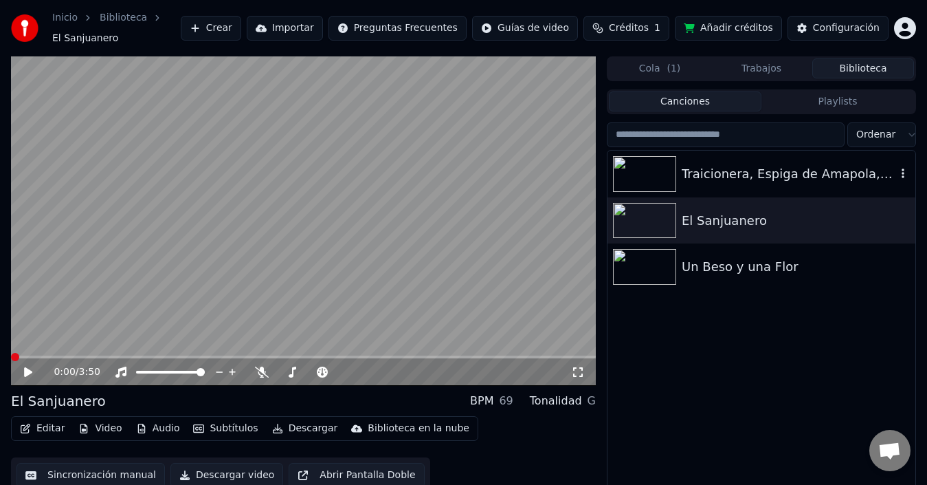
click at [730, 326] on div "Traicionera, Espiga de Amapola, Sólo un Cigarro El Sanjuanero Un Beso y una Flor" at bounding box center [762, 332] width 308 height 362
click at [901, 177] on div "Traicionera, Espiga de Amapola, Sólo un Cigarro" at bounding box center [762, 174] width 308 height 47
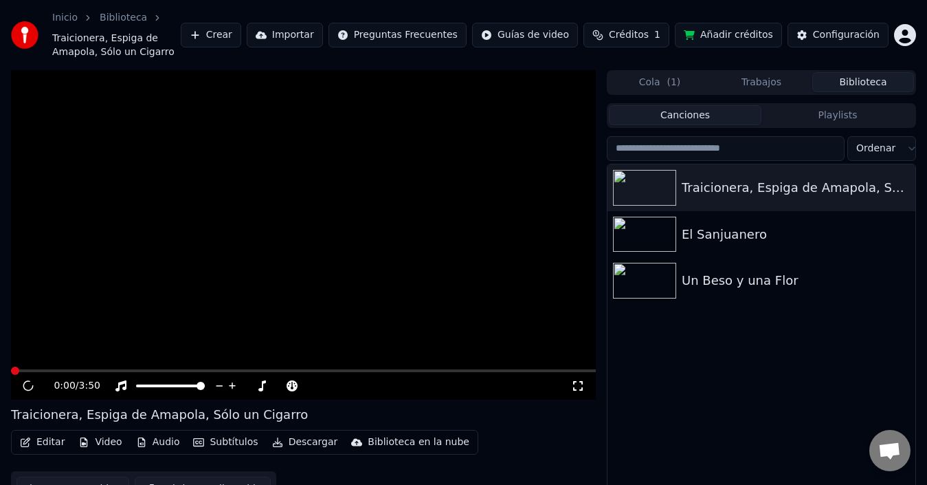
click at [27, 389] on icon at bounding box center [28, 385] width 14 height 15
click at [702, 282] on div "Un Beso y una Flor" at bounding box center [789, 280] width 214 height 19
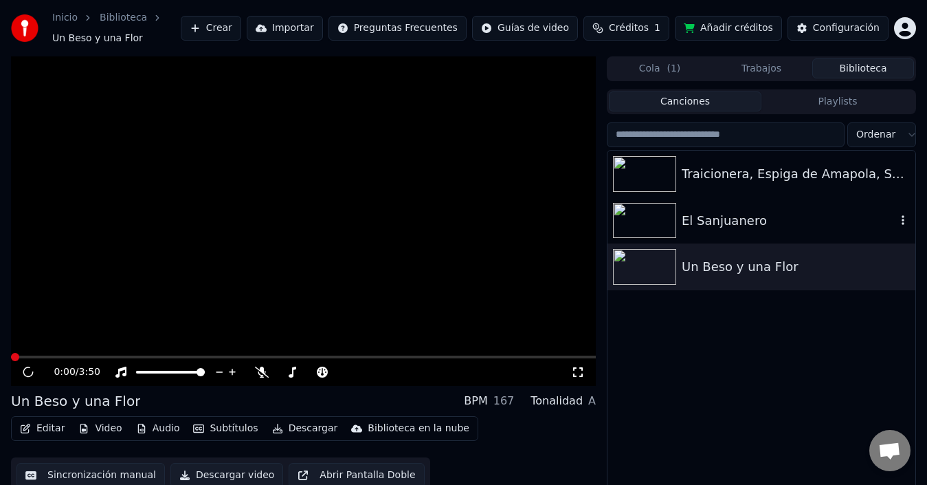
click at [903, 219] on icon "button" at bounding box center [903, 220] width 3 height 10
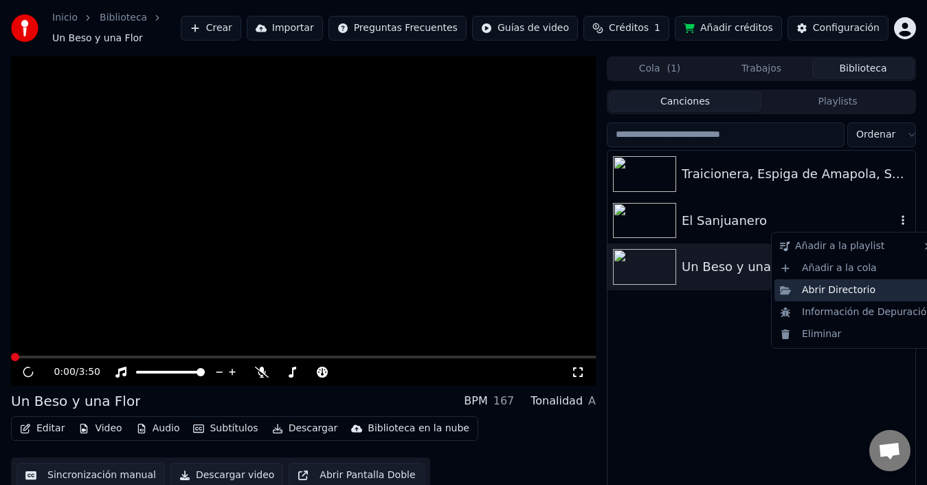
click at [808, 296] on div "Abrir Directorio" at bounding box center [857, 290] width 164 height 22
